Goal: Check status: Check status

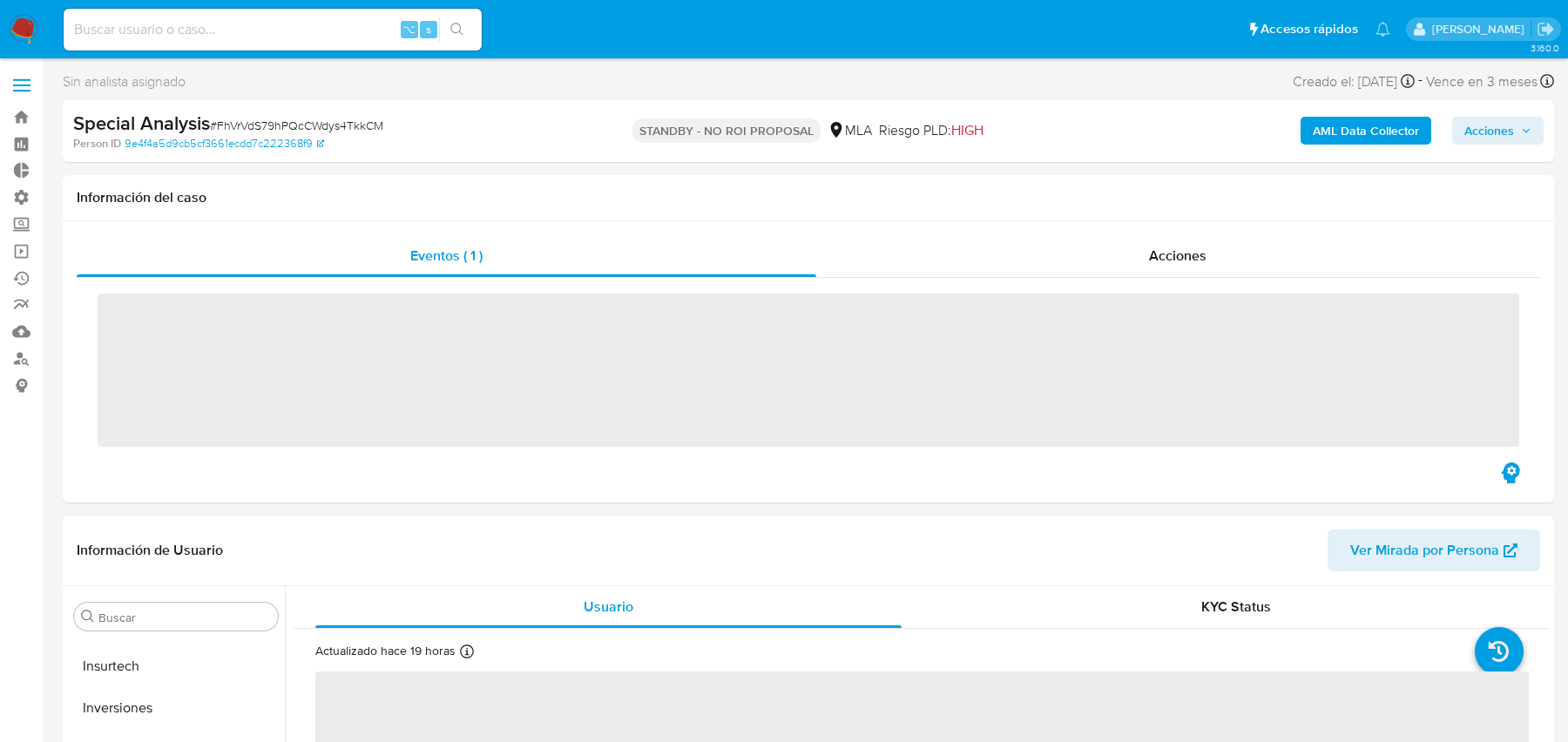
scroll to position [860, 0]
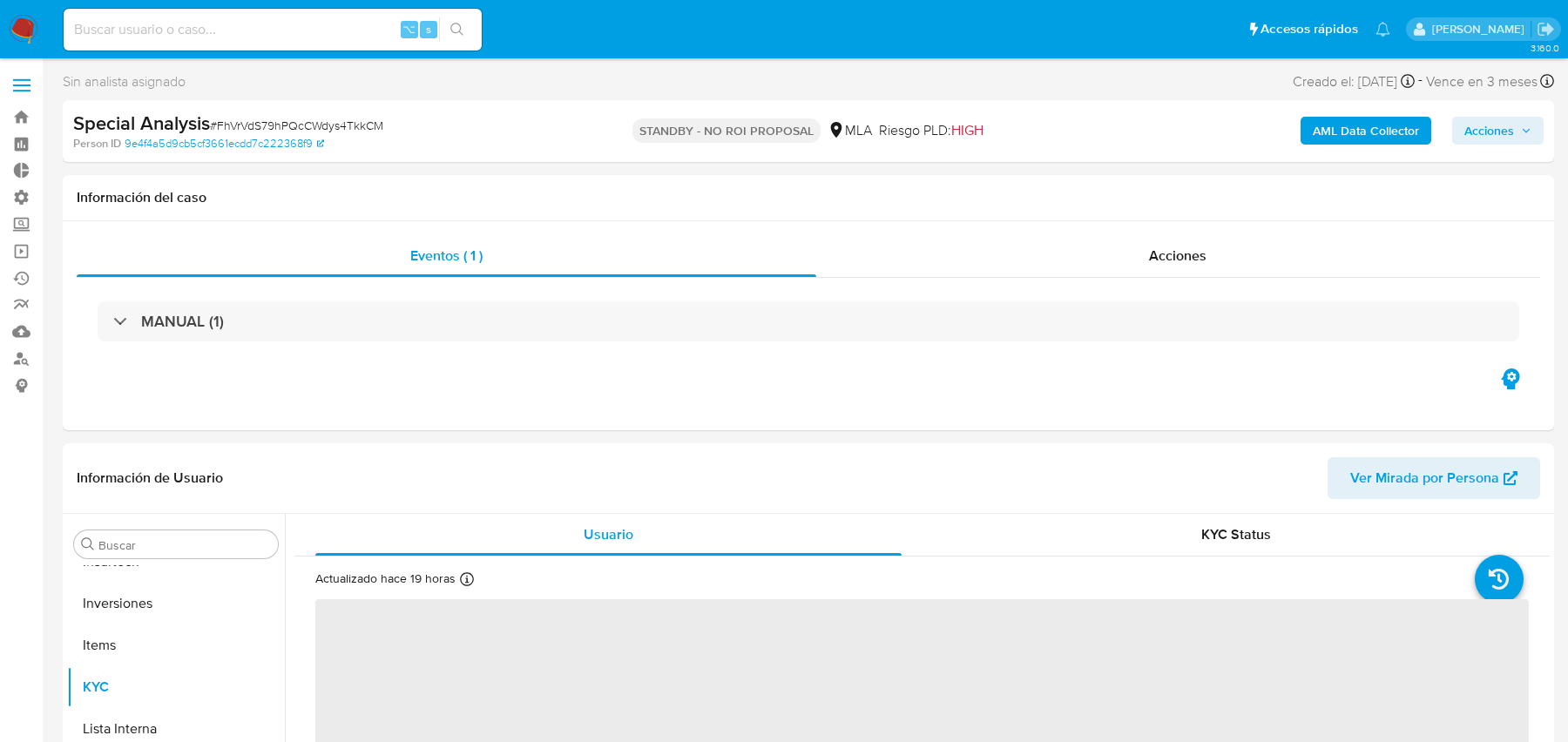
select select "10"
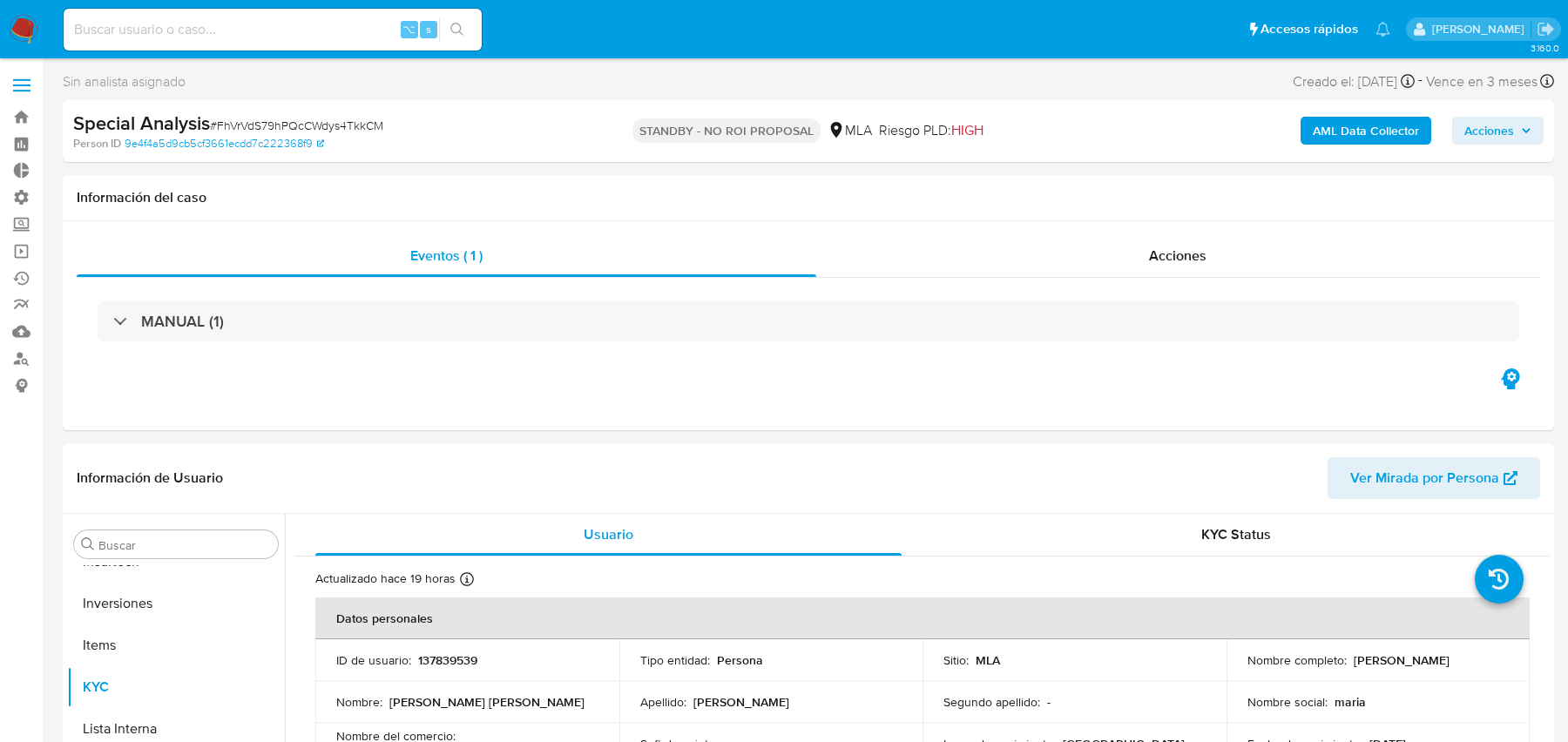
click at [271, 30] on input at bounding box center [272, 30] width 418 height 22
paste input "s7y0OrSfQbmw9CBYkDBDgs31"
type input "s7y0OrSfQbmw9CBYkDBDgs31"
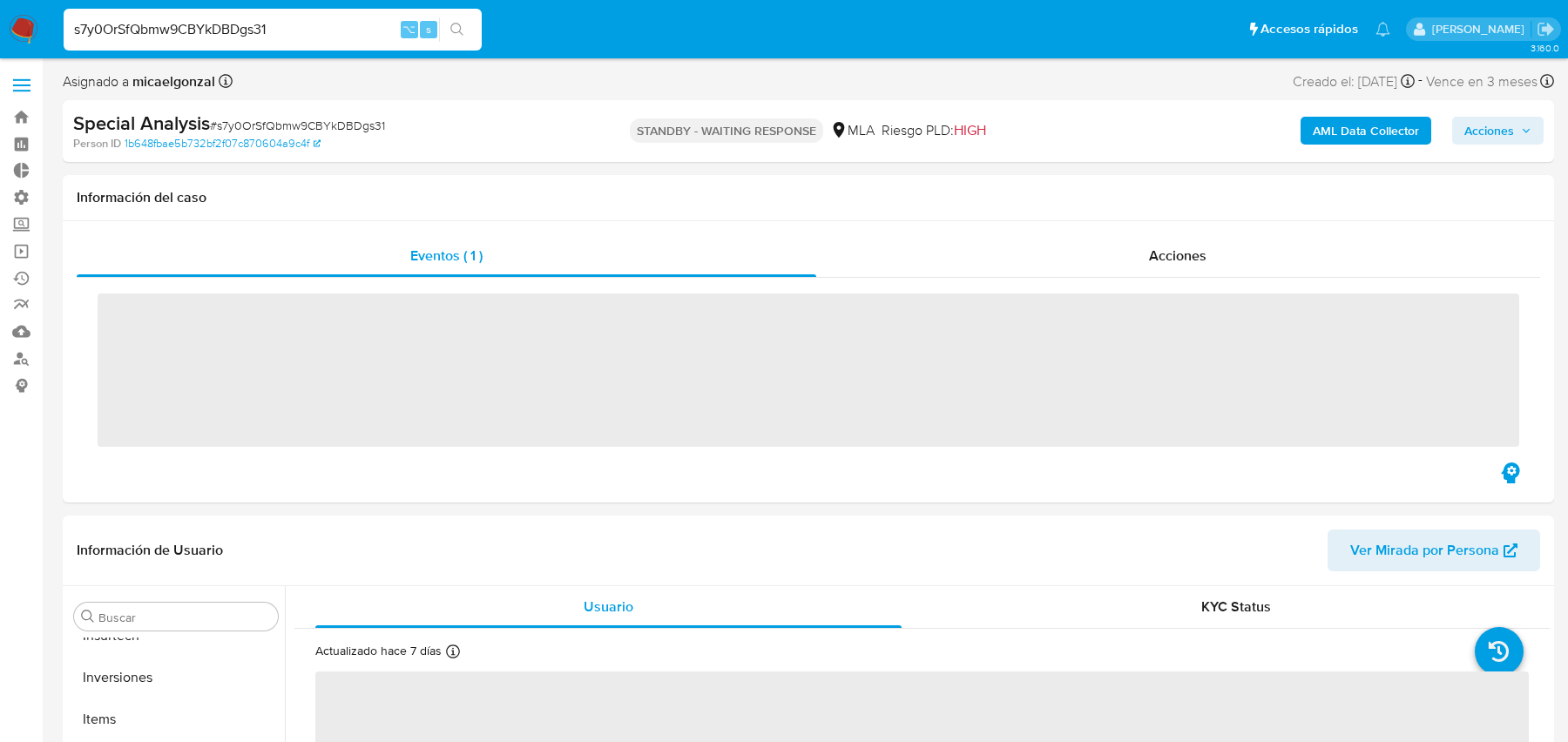
scroll to position [819, 0]
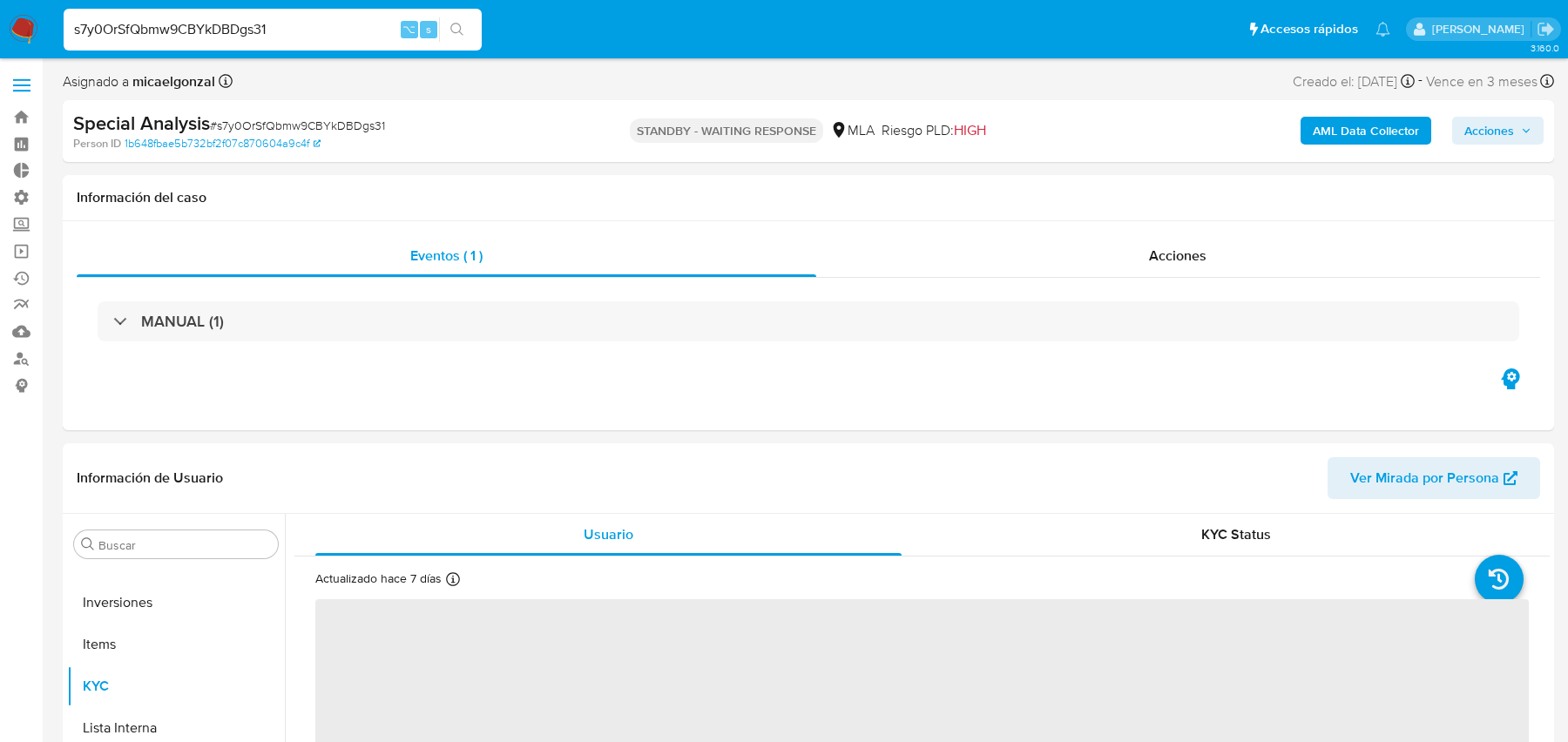
select select "10"
